Goal: Entertainment & Leisure: Consume media (video, audio)

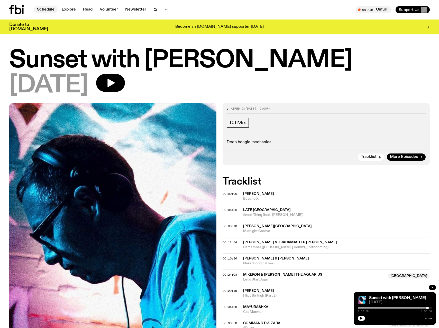
click at [43, 10] on link "Schedule" at bounding box center [46, 9] width 24 height 7
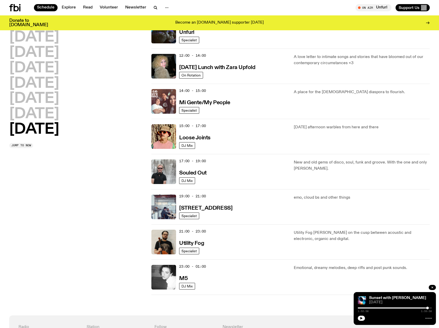
scroll to position [187, 0]
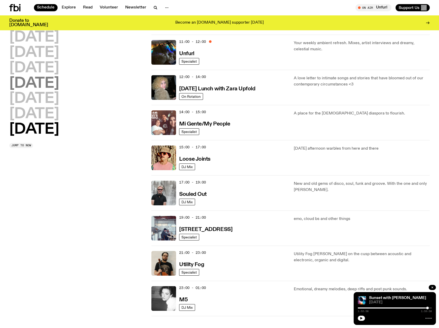
click at [59, 87] on h2 "[DATE]" at bounding box center [34, 84] width 50 height 14
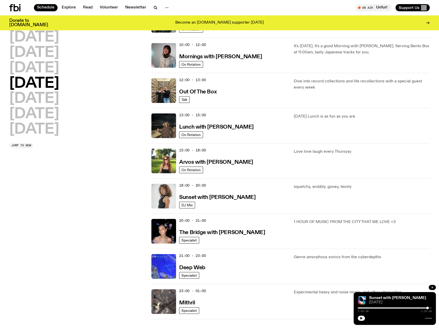
scroll to position [78, 0]
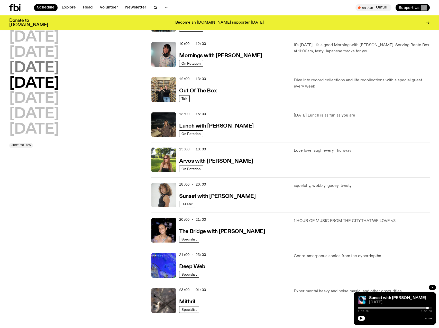
click at [59, 71] on h2 "Wednesday" at bounding box center [34, 68] width 50 height 14
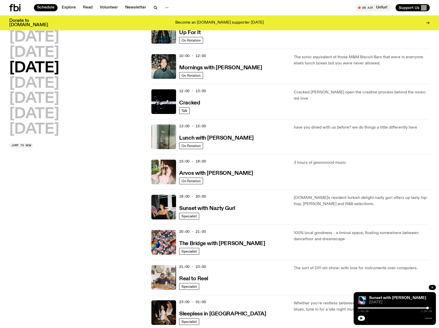
scroll to position [67, 0]
click at [41, 117] on h2 "Saturday" at bounding box center [34, 114] width 50 height 14
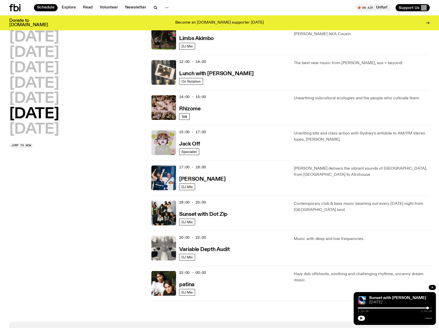
scroll to position [167, 0]
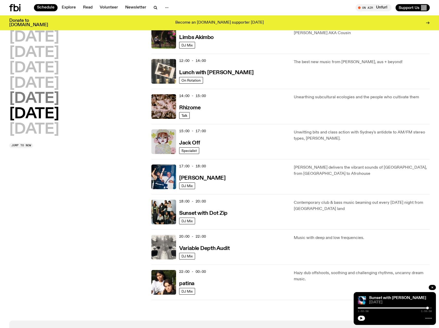
click at [46, 101] on h2 "Friday" at bounding box center [34, 99] width 50 height 14
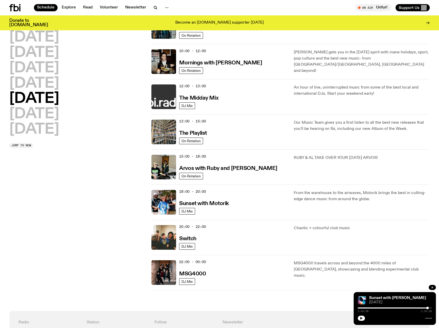
scroll to position [72, 0]
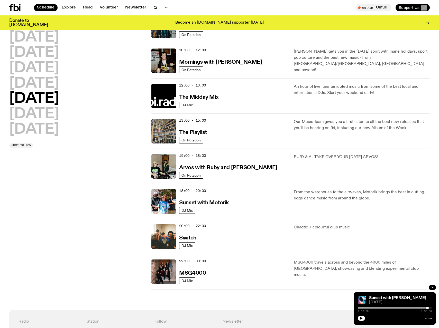
click at [249, 198] on div "18:00 - 20:00 Sunset with Motorik" at bounding box center [233, 201] width 108 height 25
click at [192, 211] on span "DJ Mix" at bounding box center [186, 211] width 11 height 4
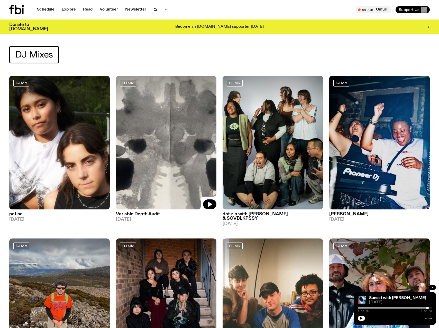
scroll to position [0, 0]
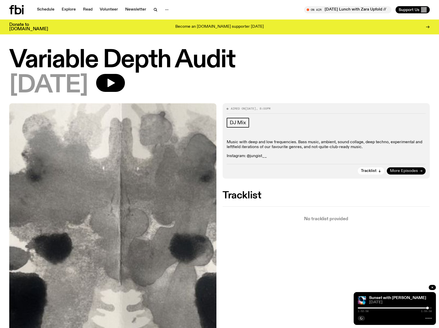
click at [399, 171] on span "More Episodes" at bounding box center [404, 171] width 28 height 4
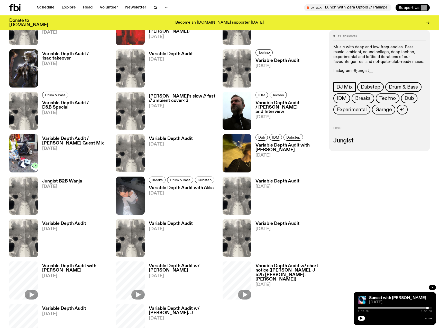
scroll to position [217, 0]
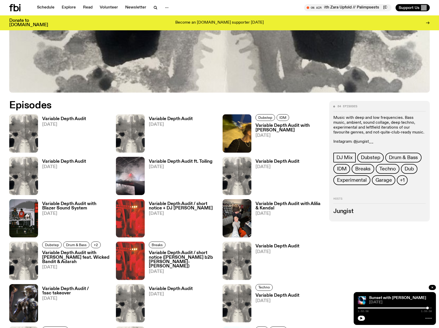
click at [158, 121] on h3 "Variable Depth Audit" at bounding box center [171, 119] width 44 height 4
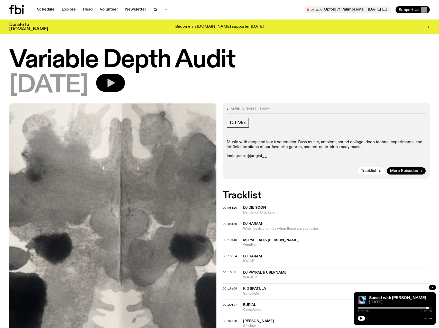
click at [125, 86] on button "button" at bounding box center [110, 83] width 29 height 18
